Goal: Transaction & Acquisition: Book appointment/travel/reservation

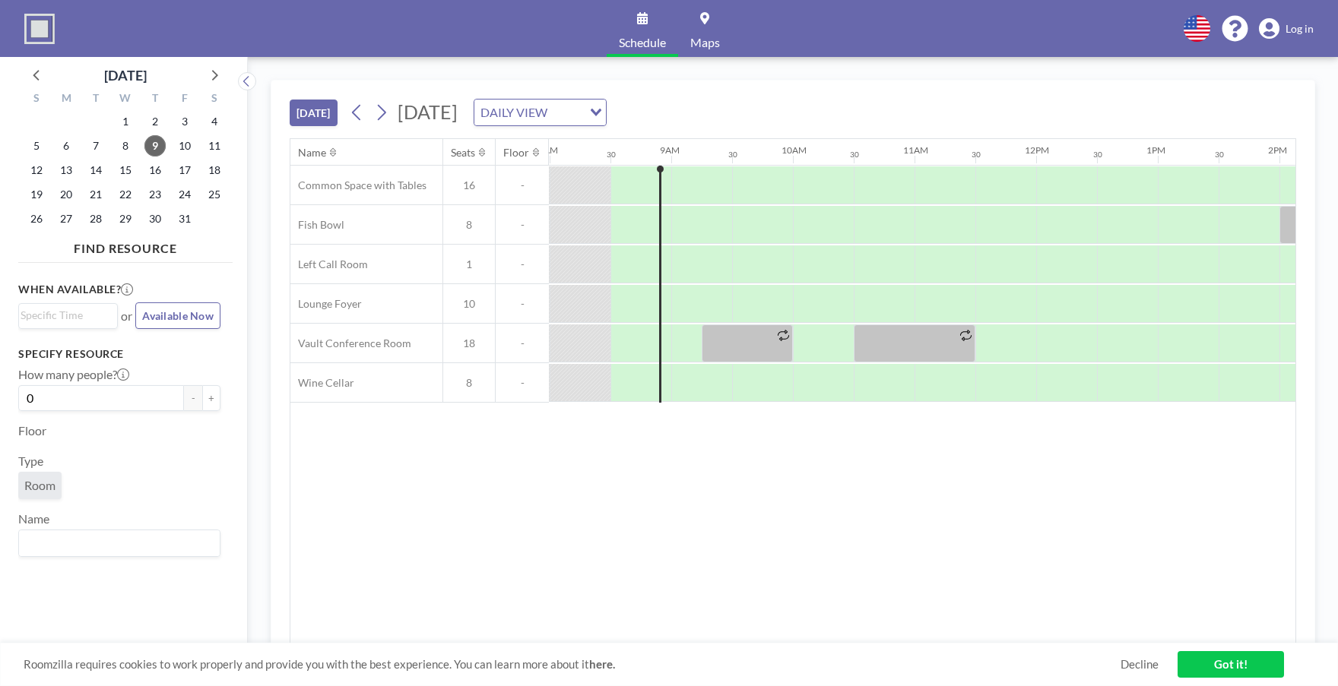
scroll to position [0, 973]
click at [686, 219] on div at bounding box center [700, 225] width 61 height 38
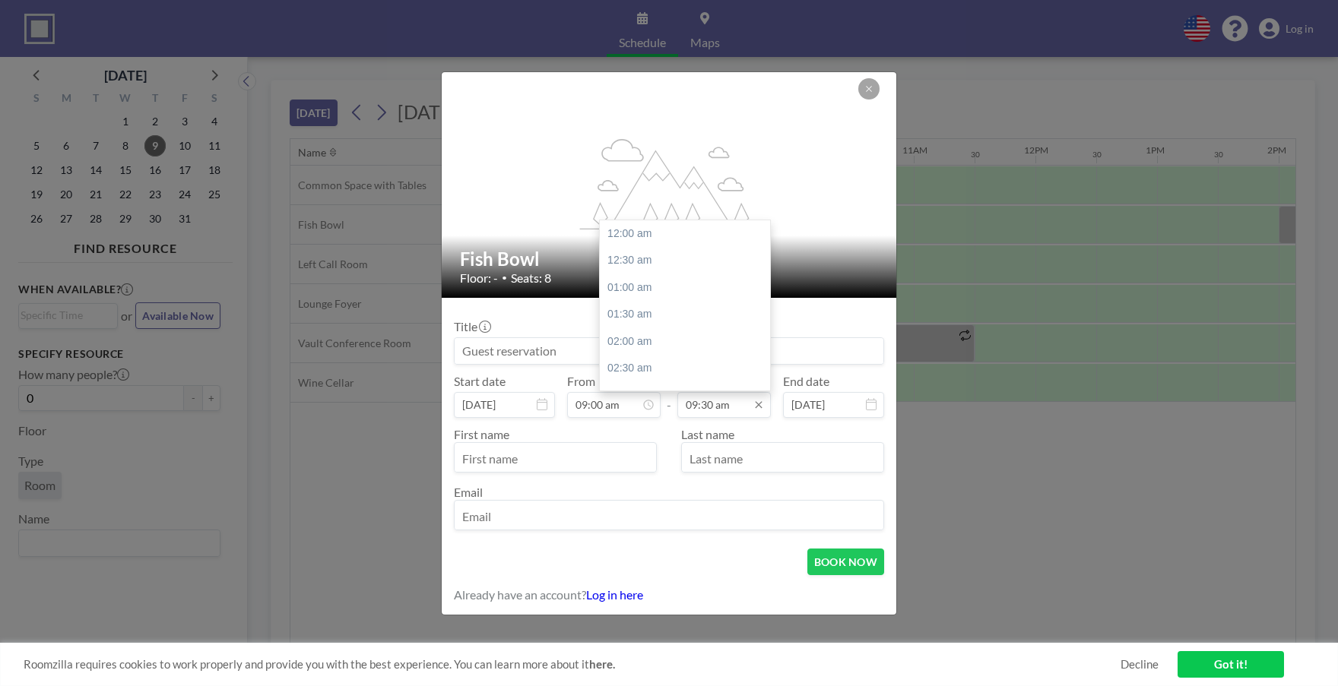
scroll to position [514, 0]
click at [725, 408] on input "09:30 am" at bounding box center [724, 405] width 94 height 26
click at [696, 408] on input "09:30 am" at bounding box center [724, 405] width 94 height 26
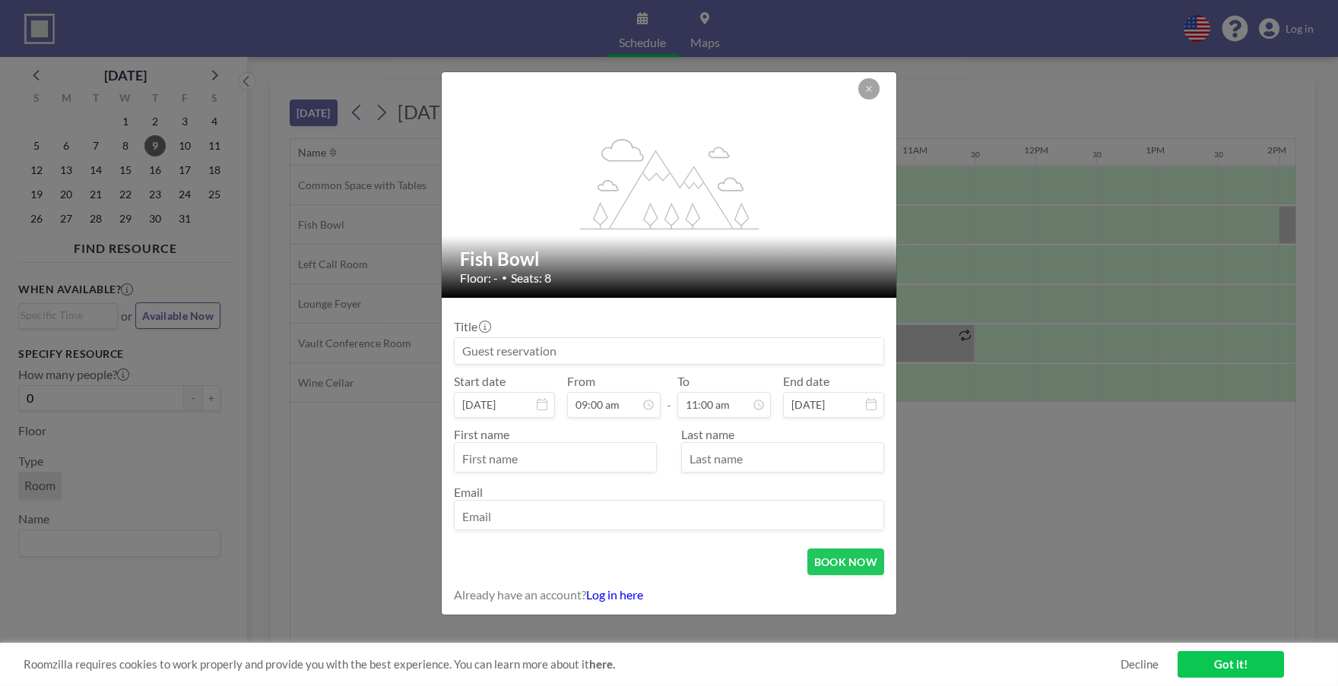
type input "11:00 am"
click at [572, 459] on input "text" at bounding box center [555, 459] width 201 height 26
type input "[PERSON_NAME]"
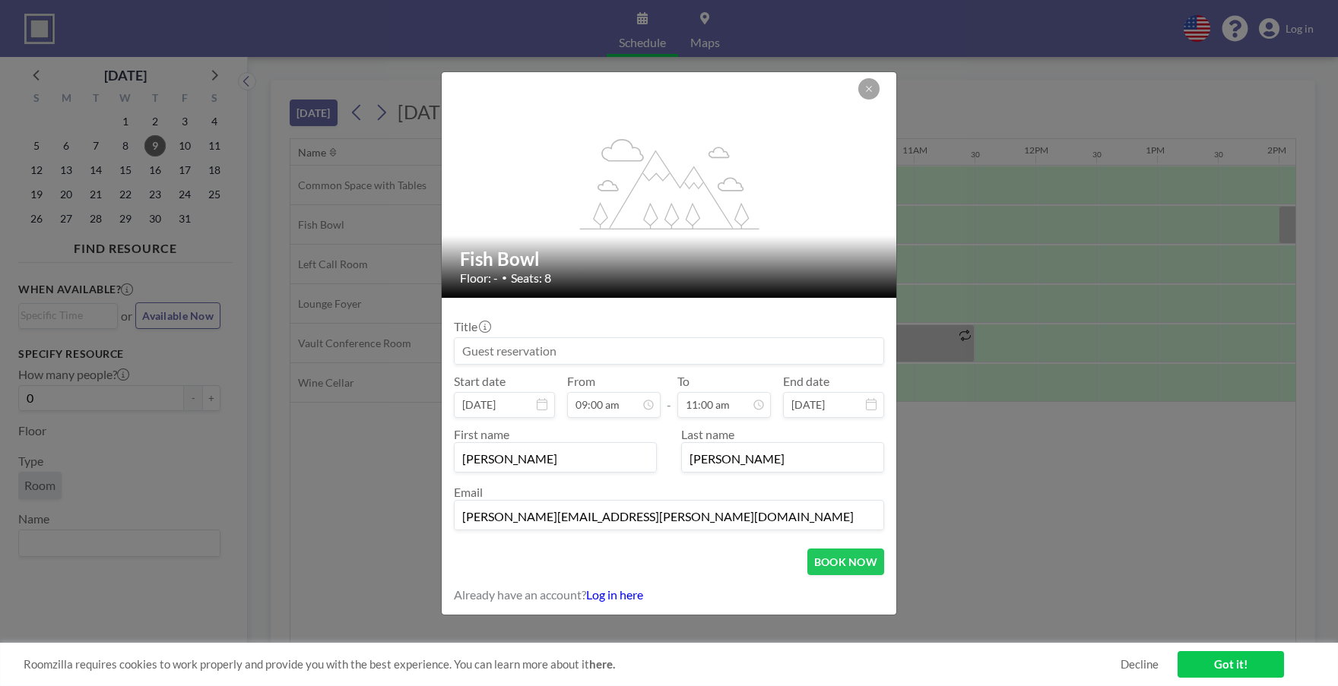
type input "[PERSON_NAME][EMAIL_ADDRESS][PERSON_NAME][DOMAIN_NAME]"
click at [834, 564] on button "BOOK NOW" at bounding box center [845, 562] width 77 height 27
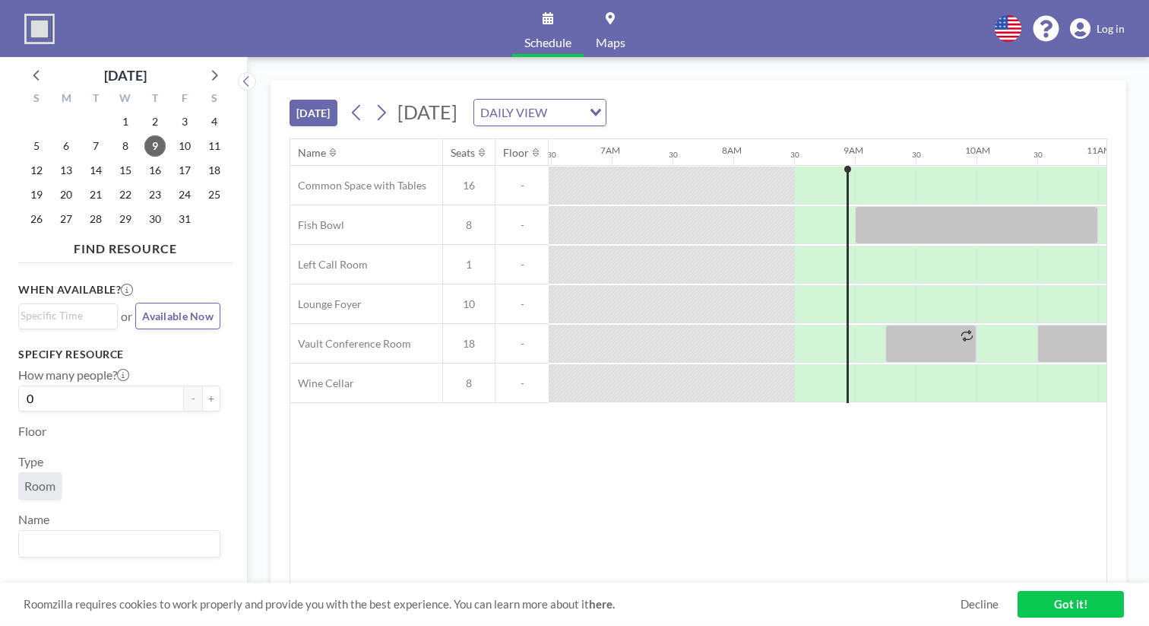
scroll to position [0, 791]
